Goal: Information Seeking & Learning: Understand process/instructions

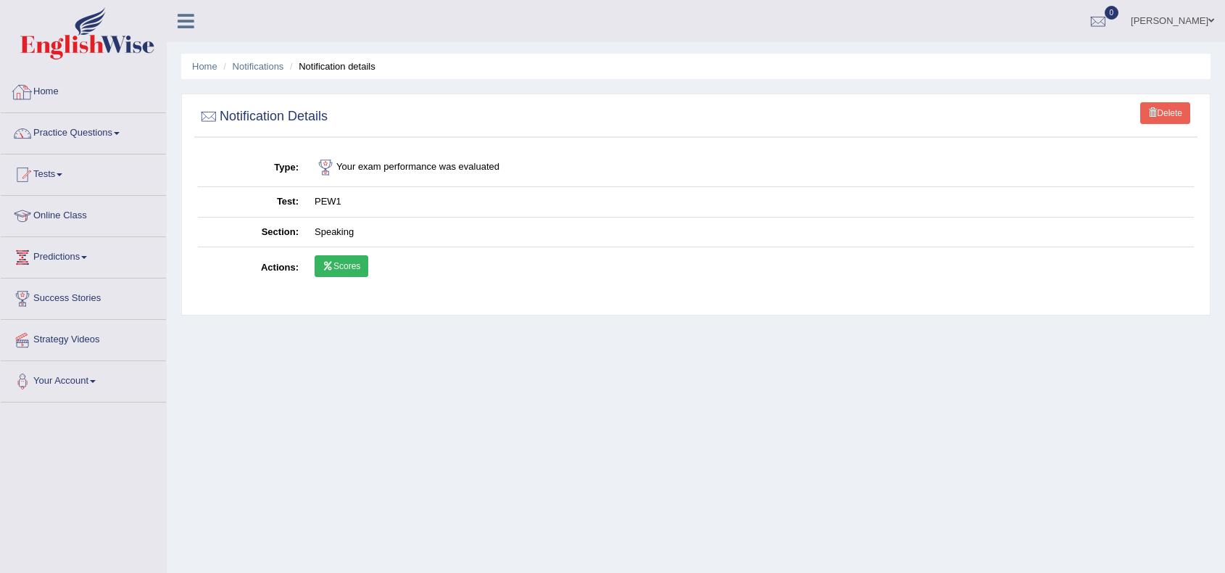
click at [51, 75] on link "Home" at bounding box center [83, 90] width 165 height 36
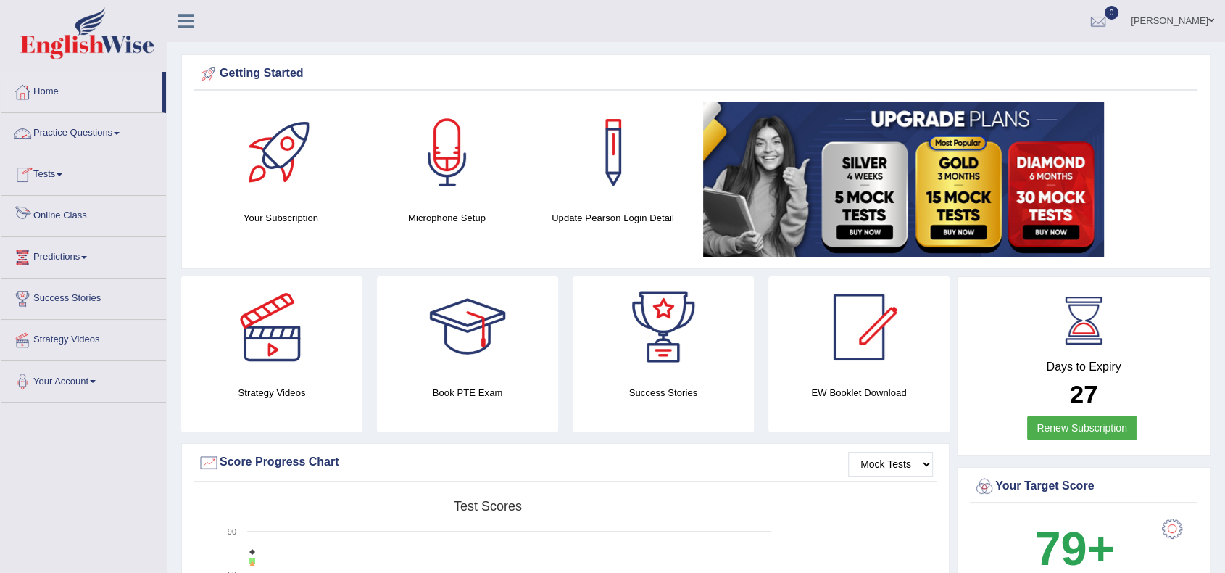
click at [61, 213] on link "Online Class" at bounding box center [83, 214] width 165 height 36
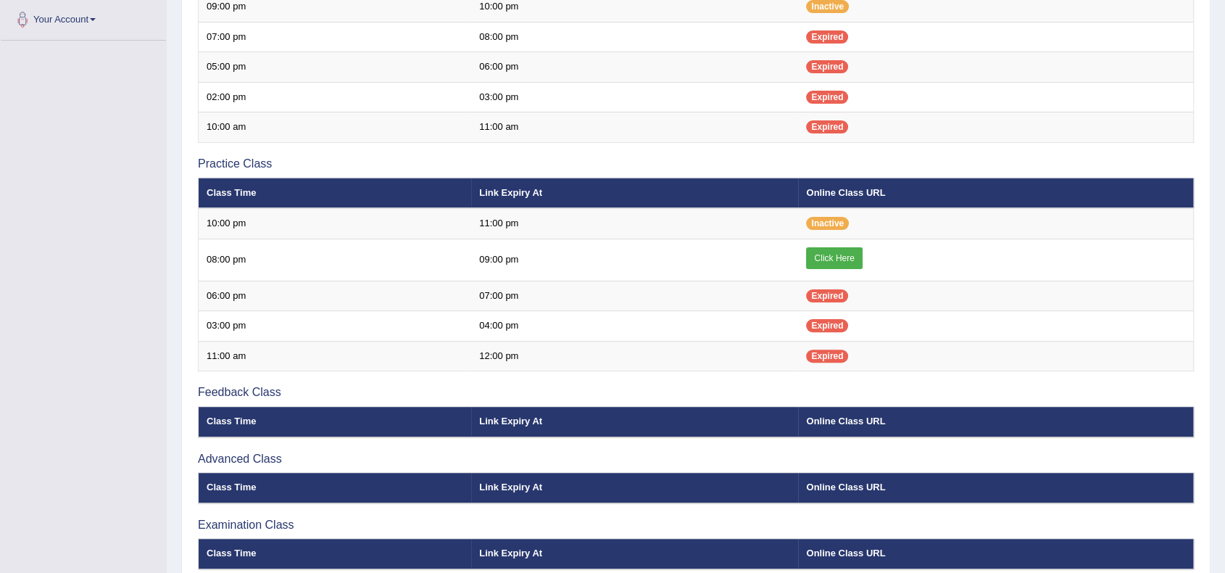
scroll to position [363, 0]
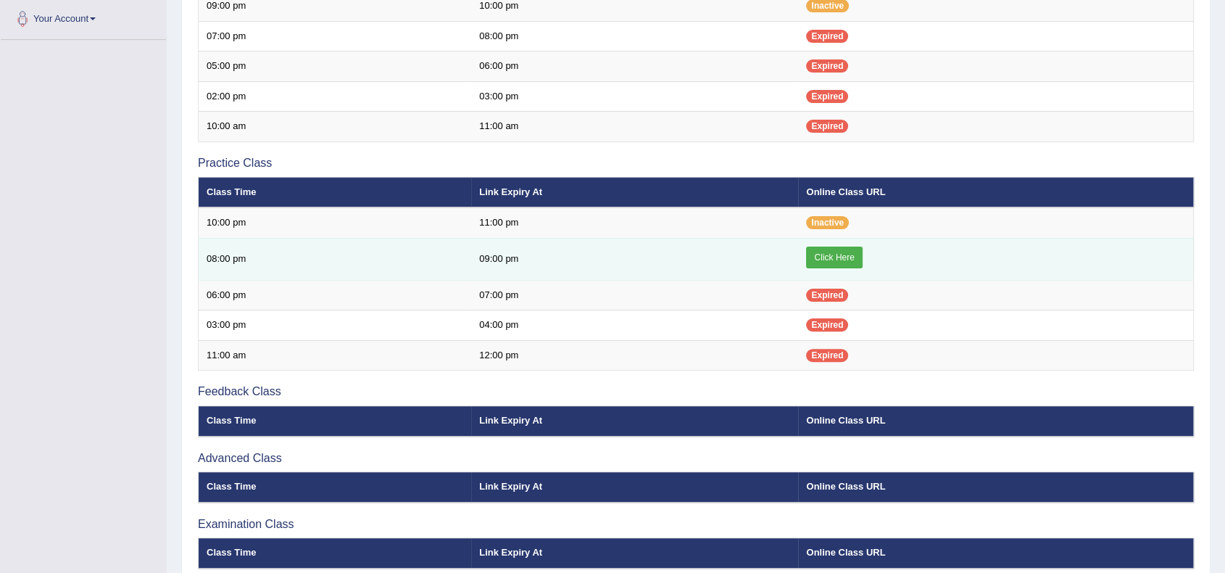
click at [832, 260] on link "Click Here" at bounding box center [834, 258] width 56 height 22
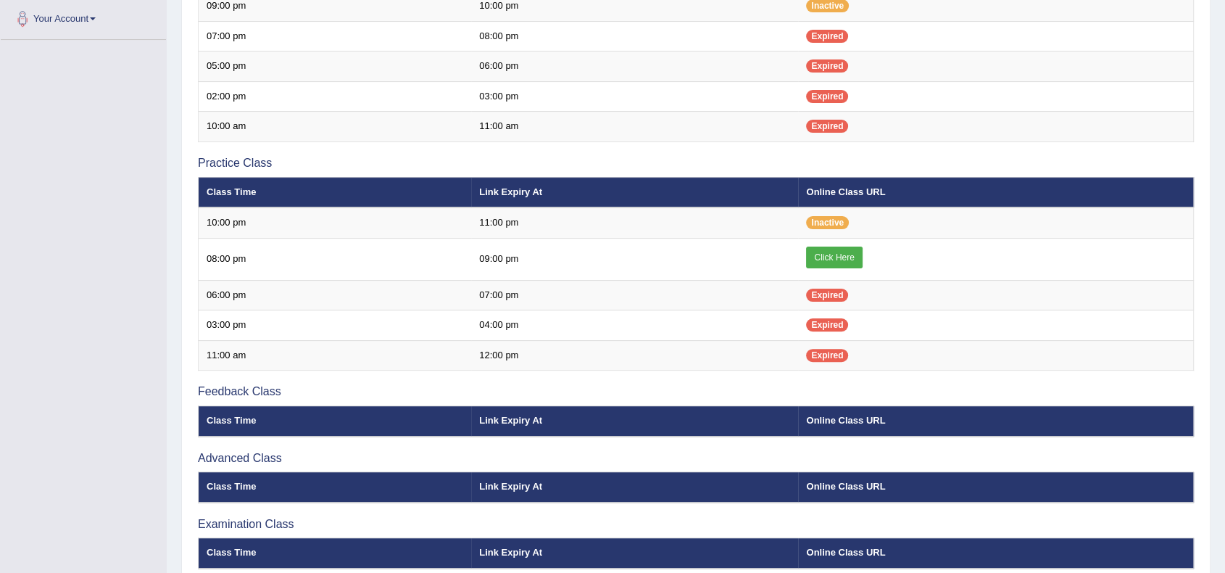
click at [39, 333] on div "Toggle navigation Home Practice Questions Speaking Practice Read Aloud Repeat S…" at bounding box center [612, 136] width 1225 height 998
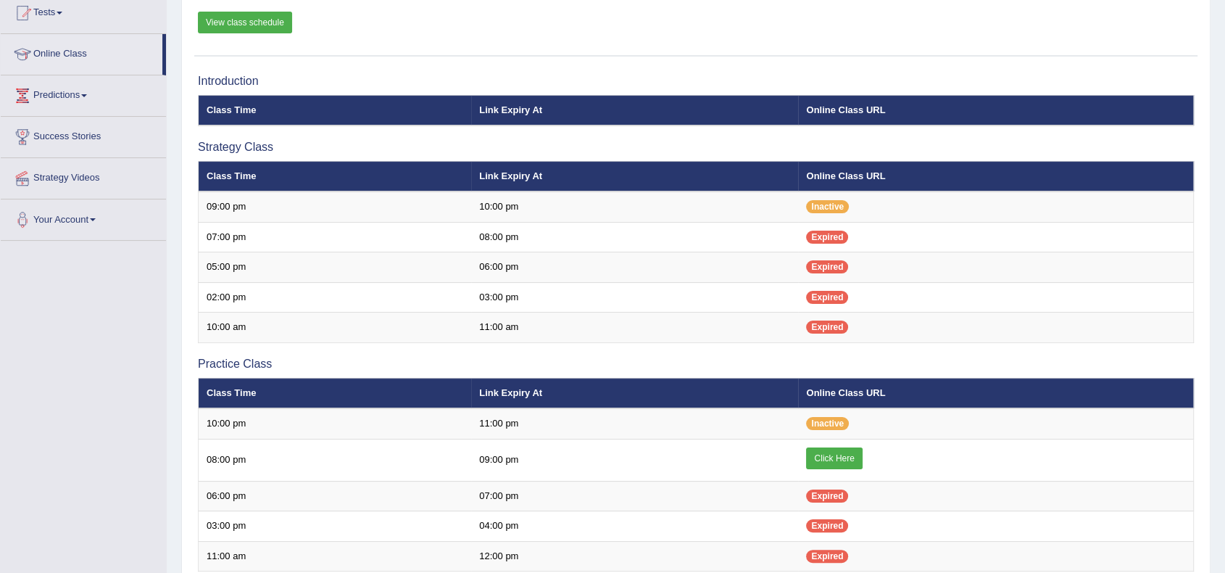
scroll to position [0, 0]
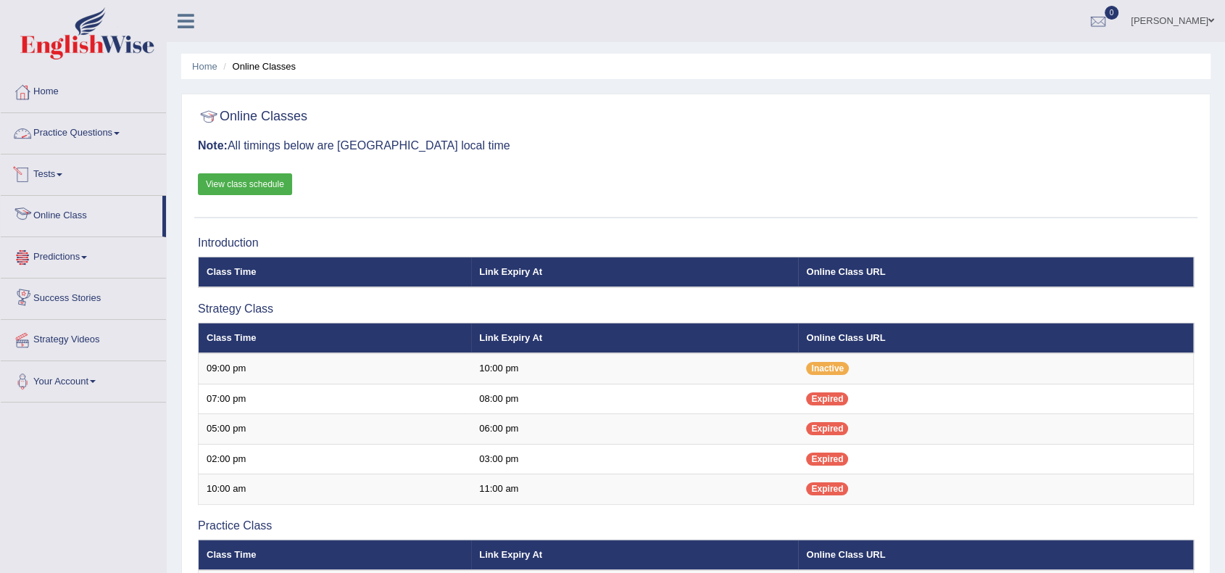
click at [84, 131] on link "Practice Questions" at bounding box center [83, 131] width 165 height 36
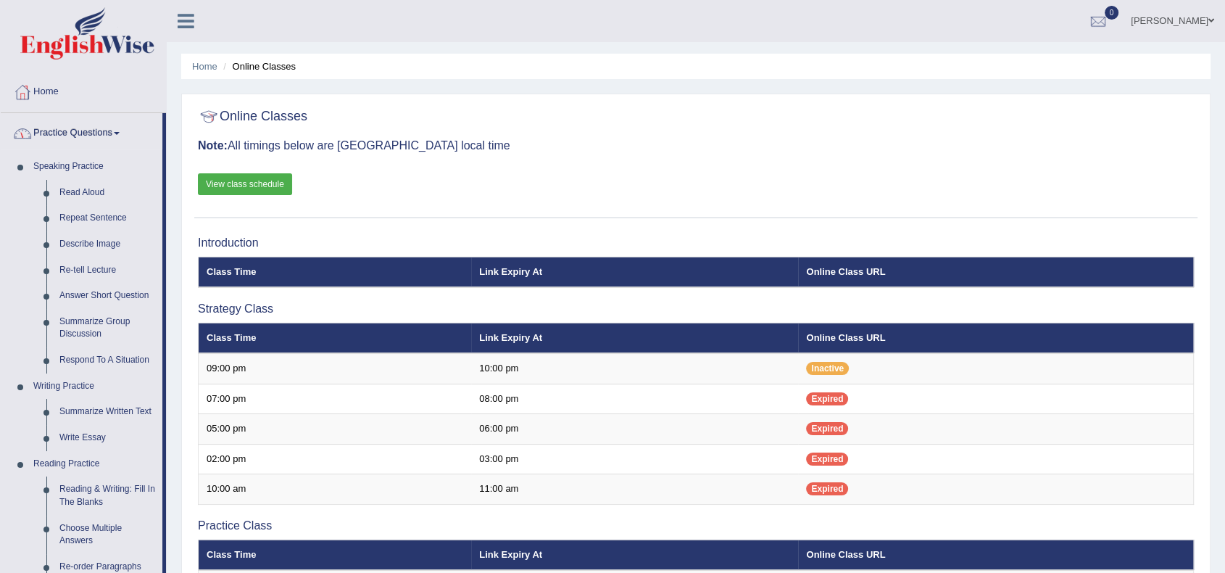
click at [84, 131] on link "Practice Questions" at bounding box center [82, 131] width 162 height 36
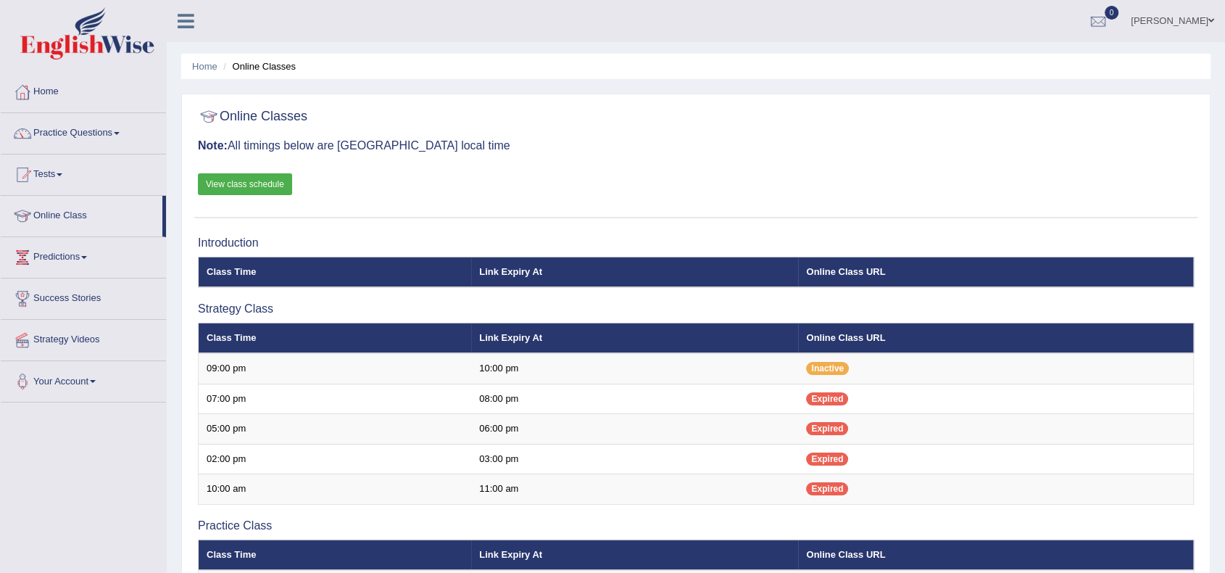
click at [247, 188] on link "View class schedule" at bounding box center [245, 184] width 94 height 22
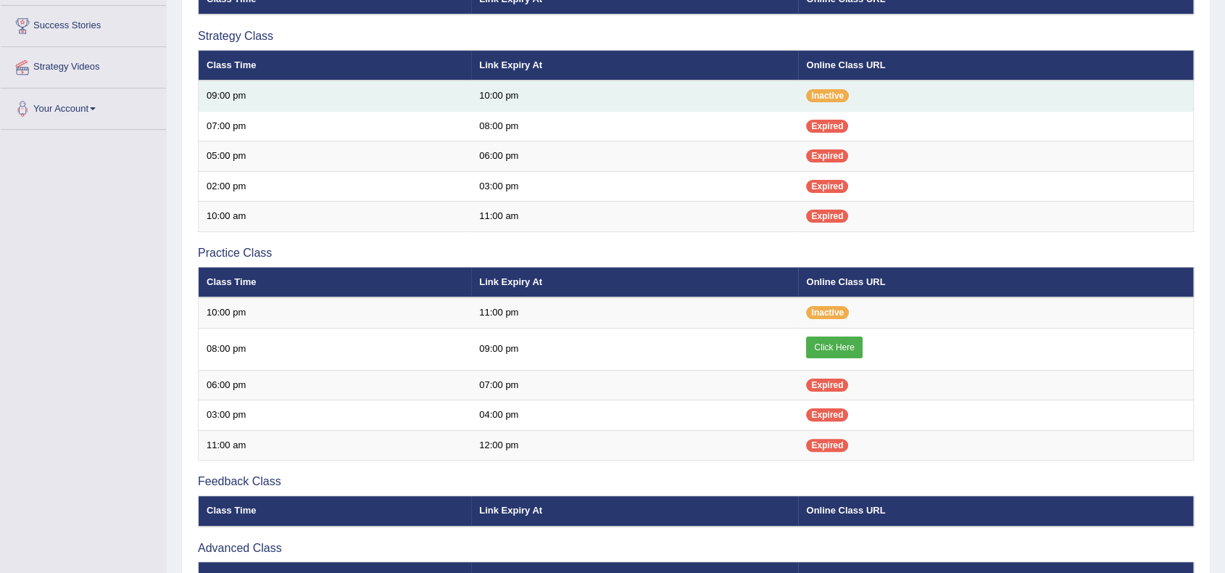
scroll to position [278, 0]
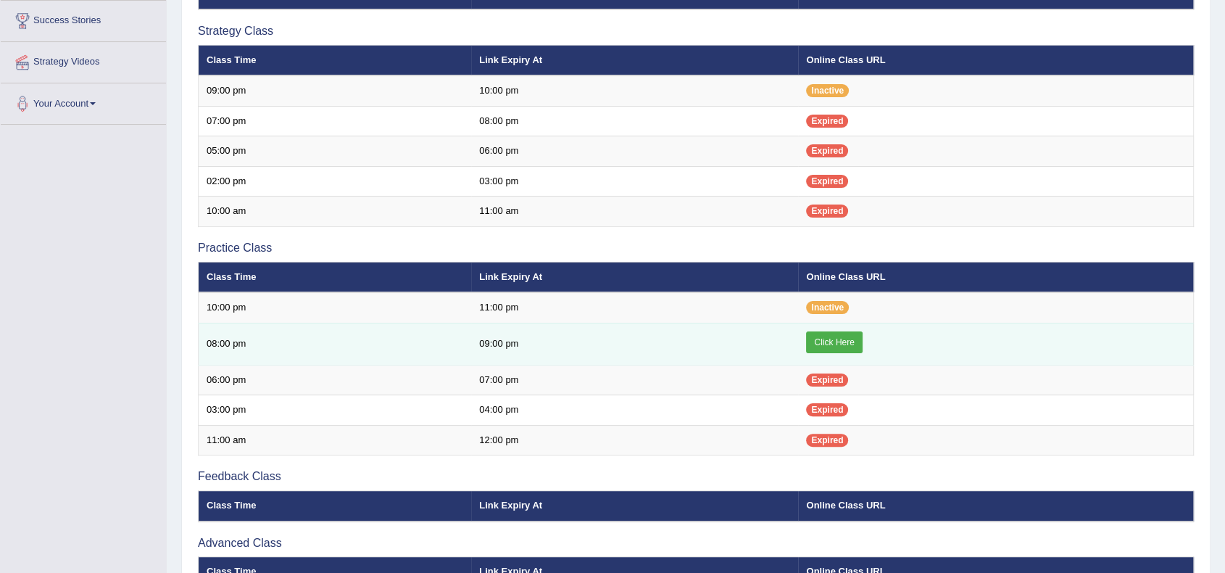
click at [841, 349] on link "Click Here" at bounding box center [834, 342] width 56 height 22
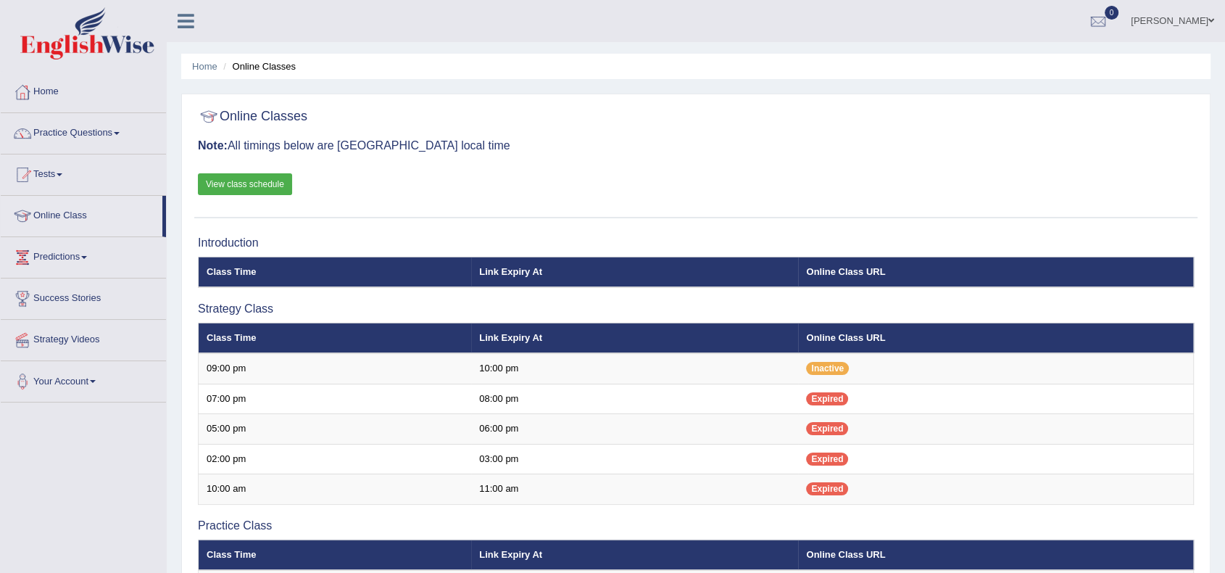
click at [267, 186] on link "View class schedule" at bounding box center [245, 184] width 94 height 22
click at [63, 342] on link "Strategy Videos" at bounding box center [83, 338] width 165 height 36
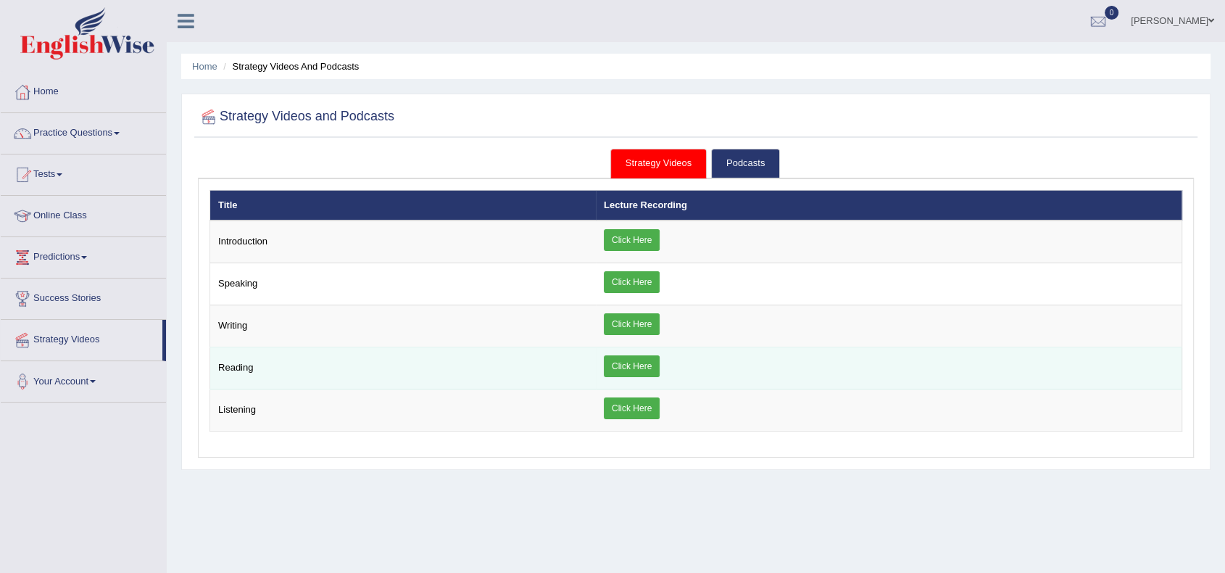
click at [636, 363] on link "Click Here" at bounding box center [632, 366] width 56 height 22
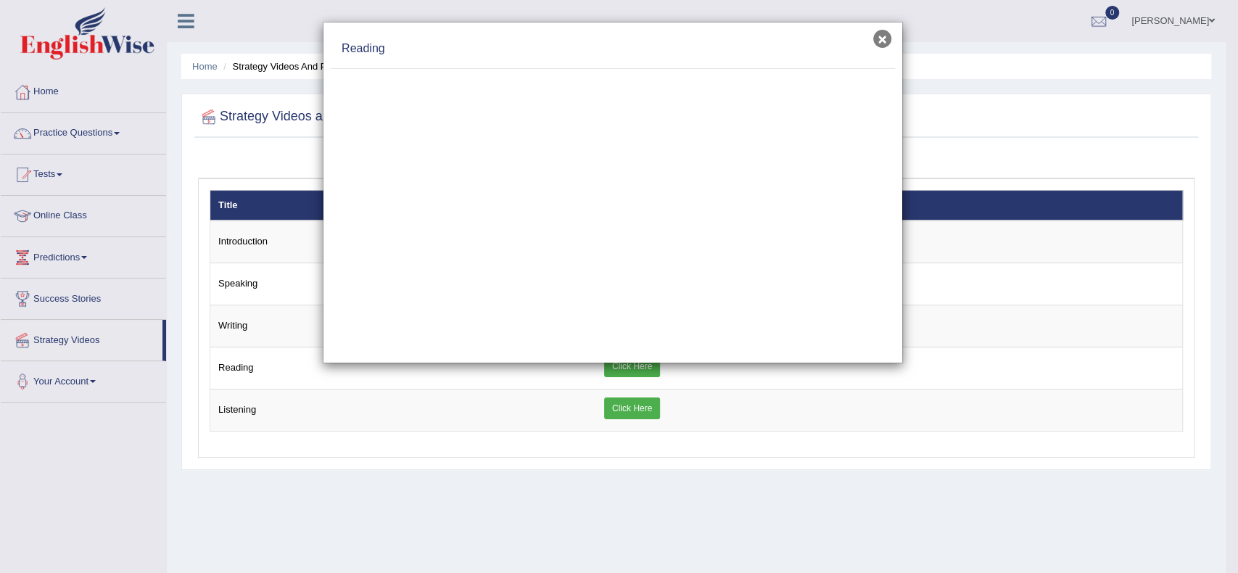
click at [880, 44] on button "×" at bounding box center [882, 39] width 18 height 18
